Goal: Information Seeking & Learning: Understand process/instructions

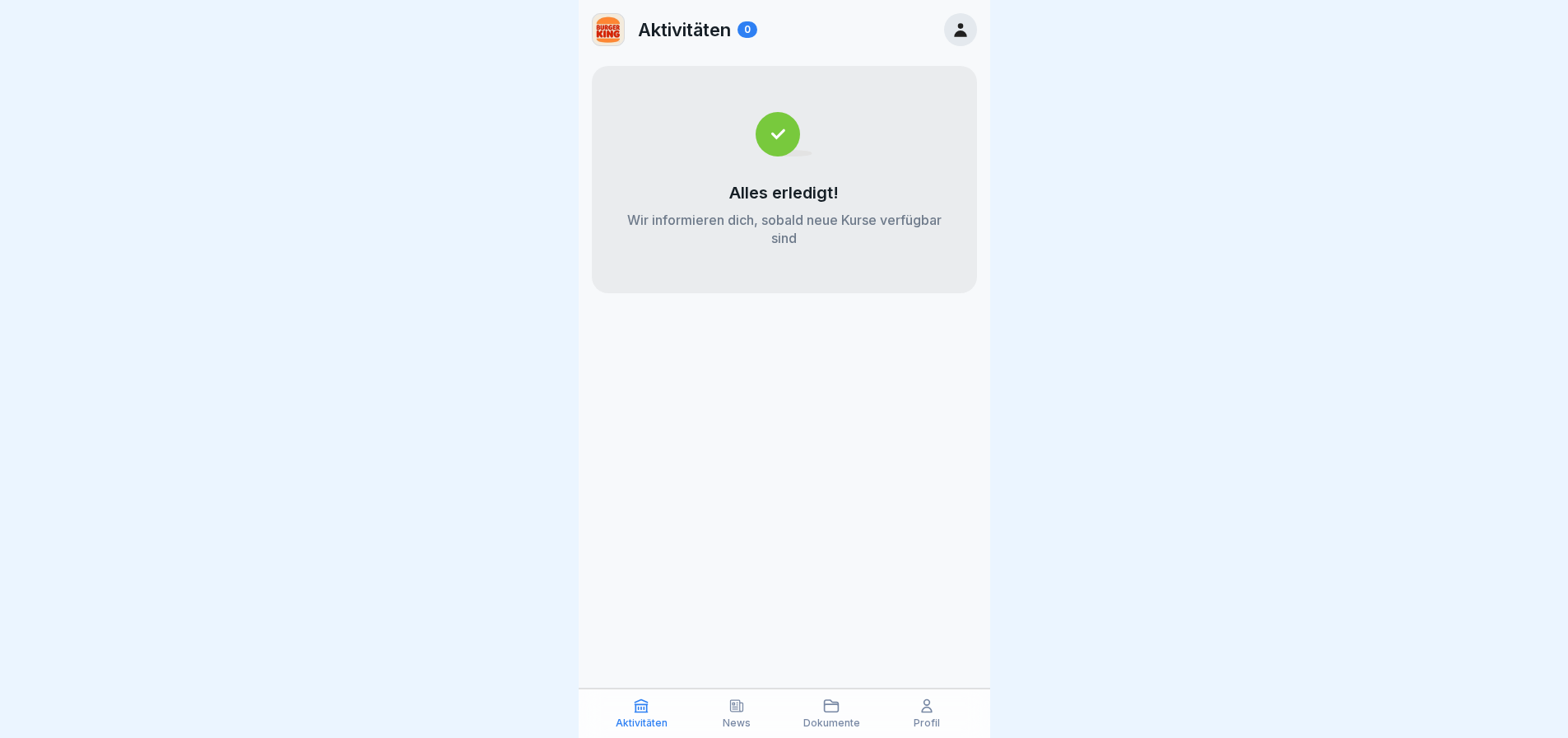
click at [953, 49] on div "Aktivitäten 0" at bounding box center [784, 29] width 411 height 60
click at [953, 39] on div at bounding box center [961, 29] width 33 height 33
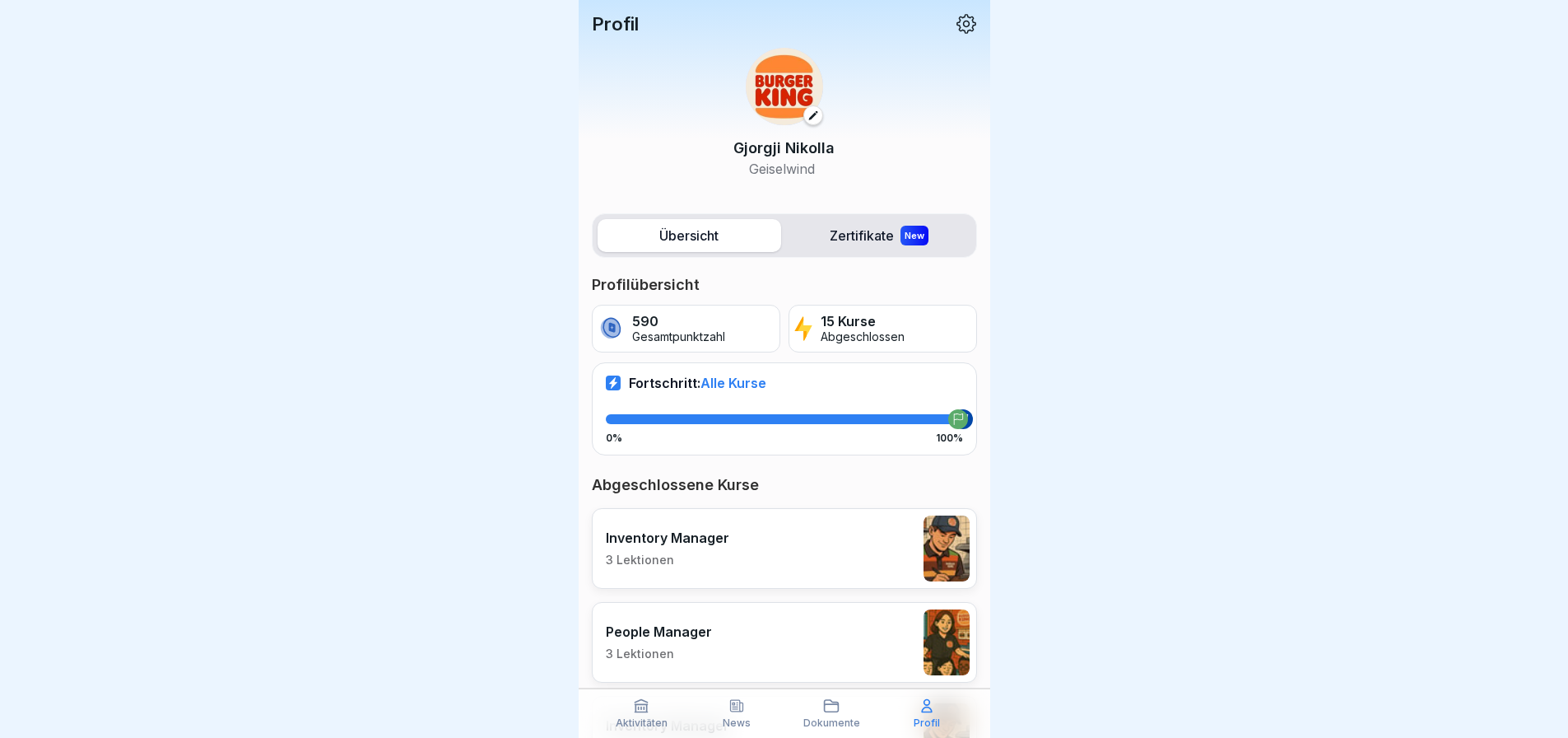
click at [737, 699] on icon at bounding box center [735, 705] width 12 height 12
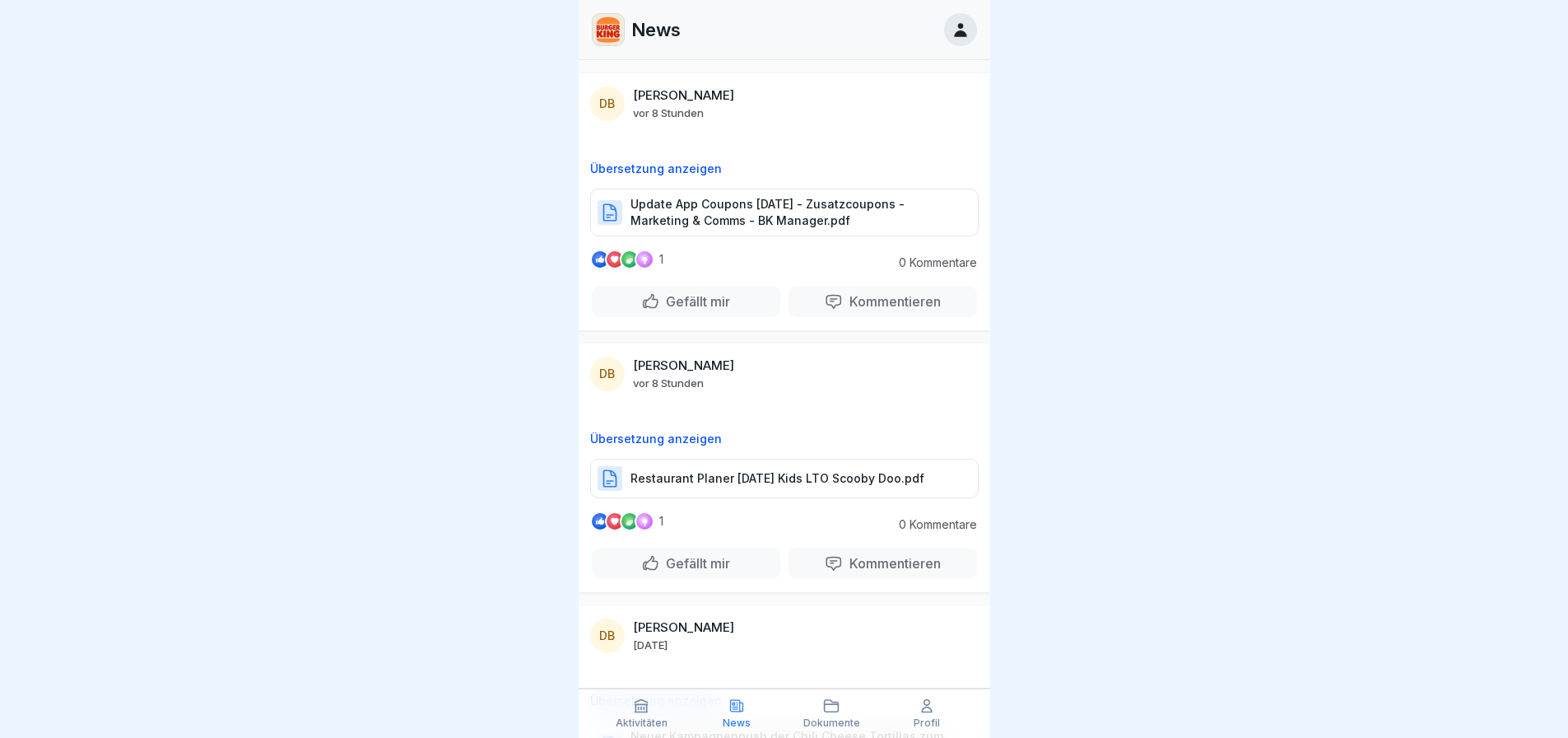
click at [834, 708] on icon at bounding box center [832, 706] width 17 height 17
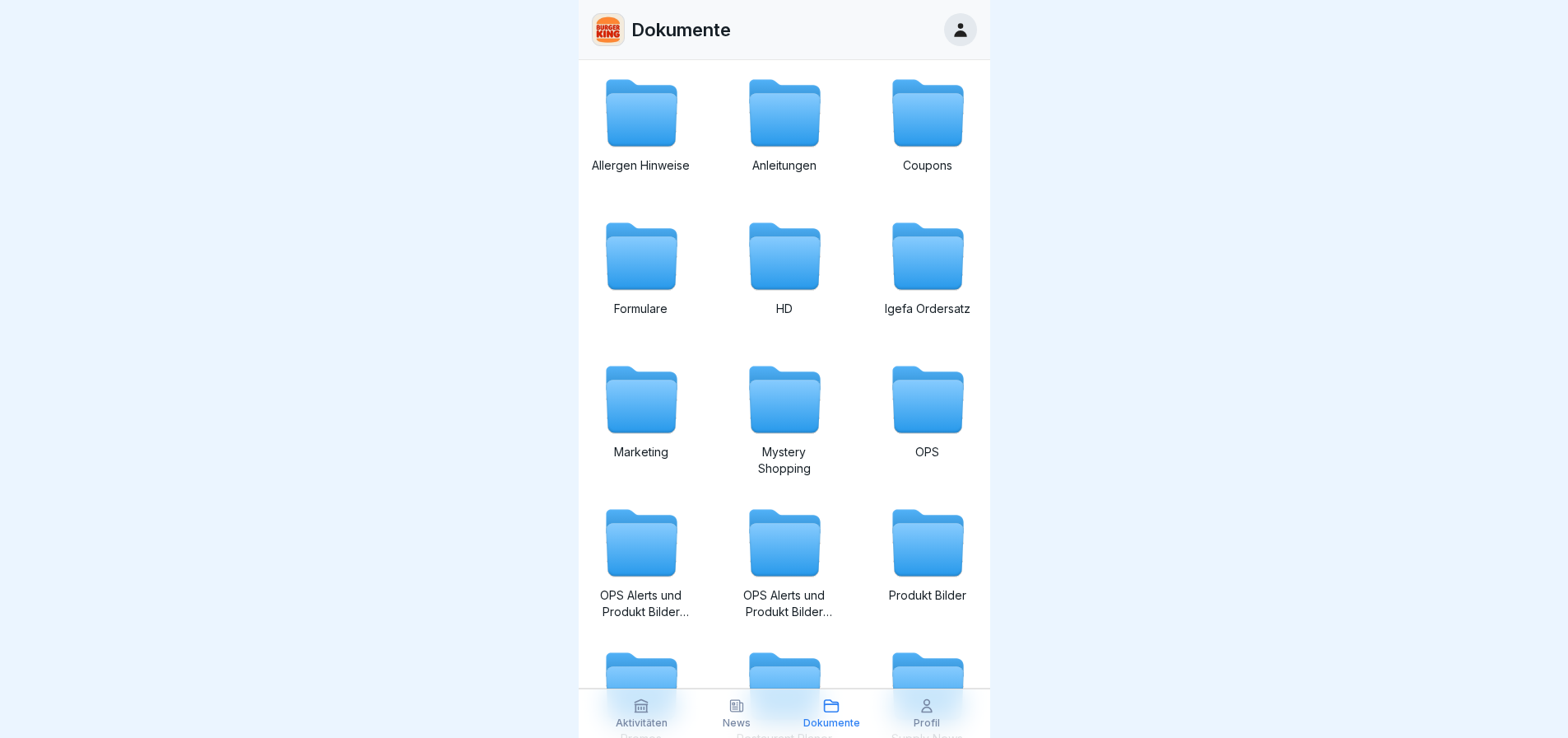
click at [619, 207] on div "Allergen Hinweise Anleitungen Coupons Formulare HD Igefa Ordersatz Marketing My…" at bounding box center [785, 528] width 386 height 909
click at [633, 229] on icon at bounding box center [641, 235] width 71 height 24
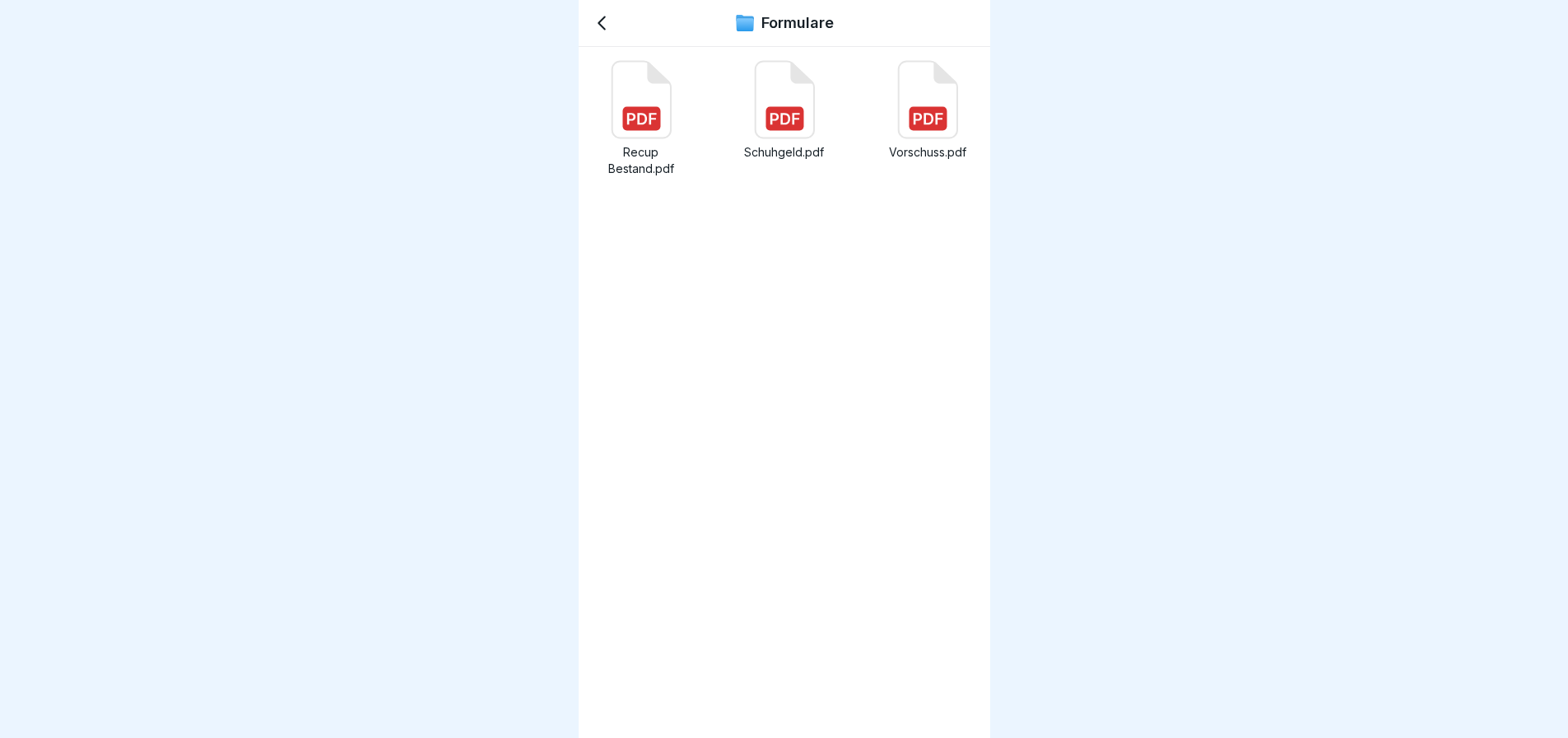
click at [653, 112] on rect at bounding box center [641, 119] width 38 height 24
click at [607, 29] on icon at bounding box center [602, 23] width 20 height 20
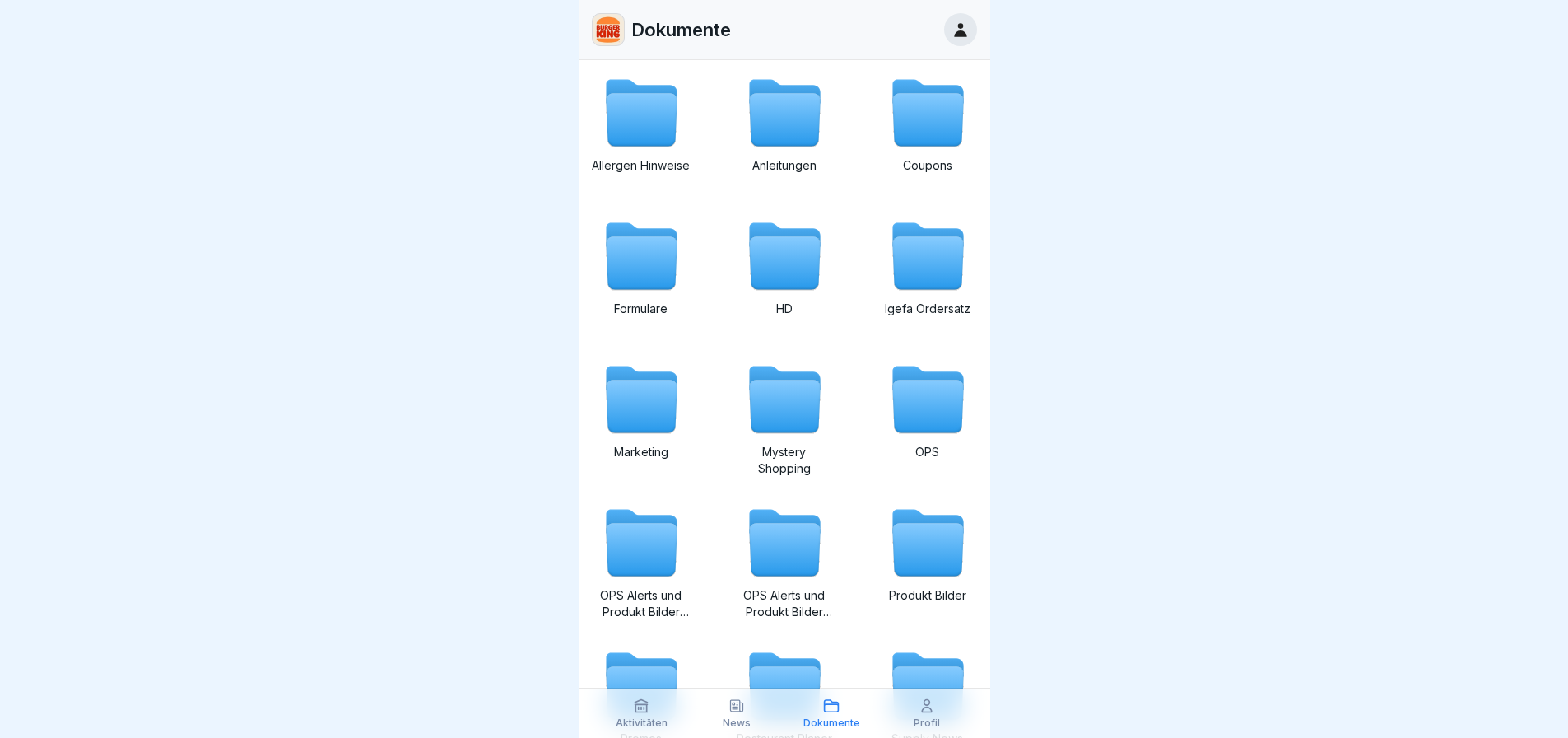
click at [635, 710] on icon at bounding box center [641, 705] width 12 height 12
